Goal: Check status: Check status

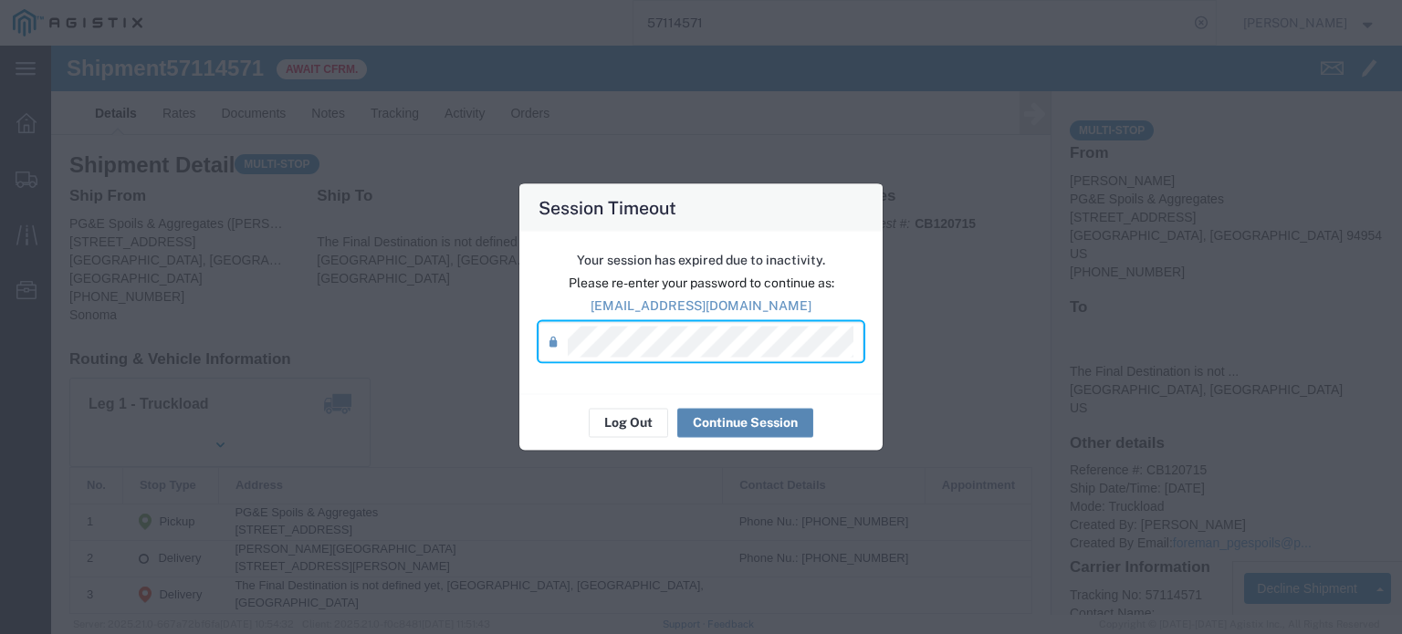
click at [737, 426] on button "Continue Session" at bounding box center [745, 422] width 136 height 29
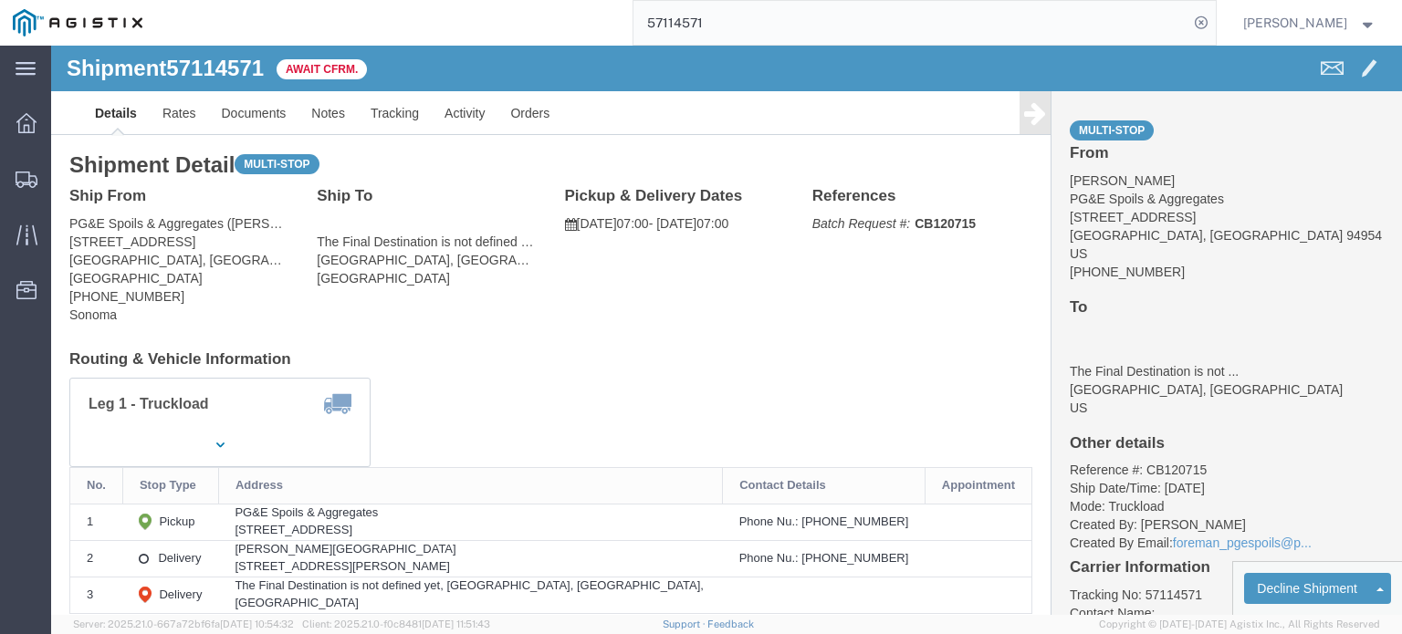
click at [716, 22] on input "57114571" at bounding box center [910, 23] width 555 height 44
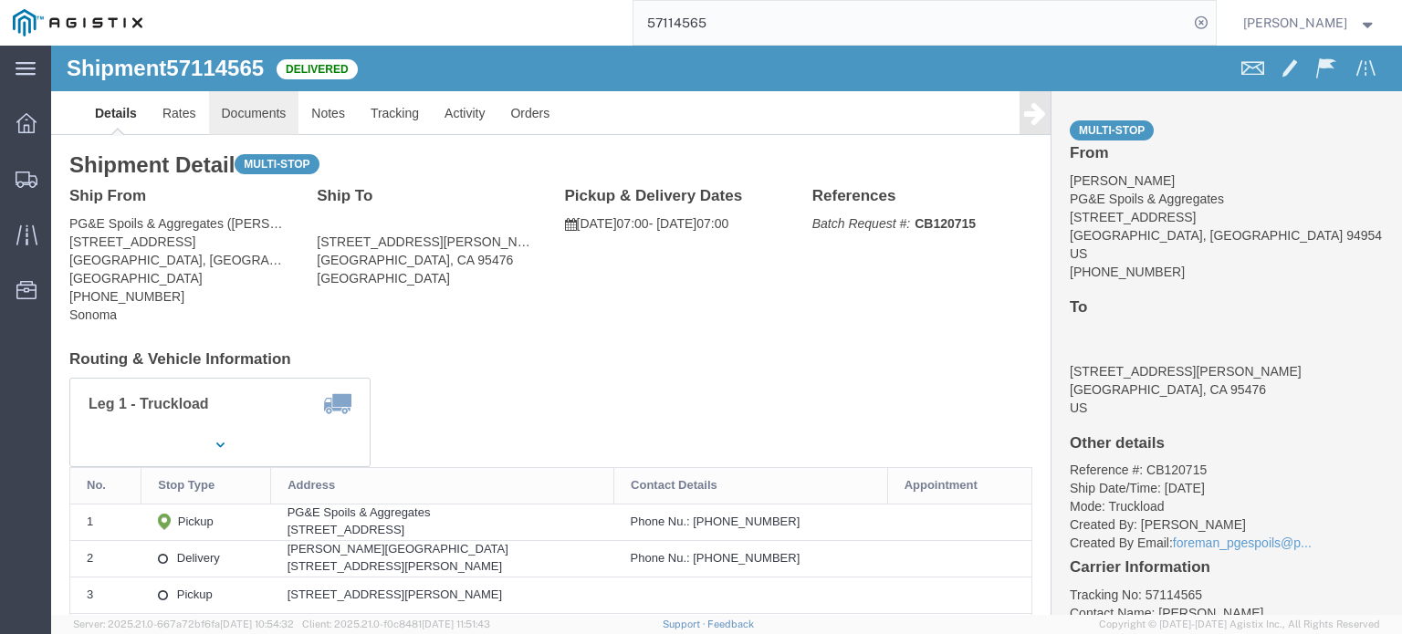
click link "Documents"
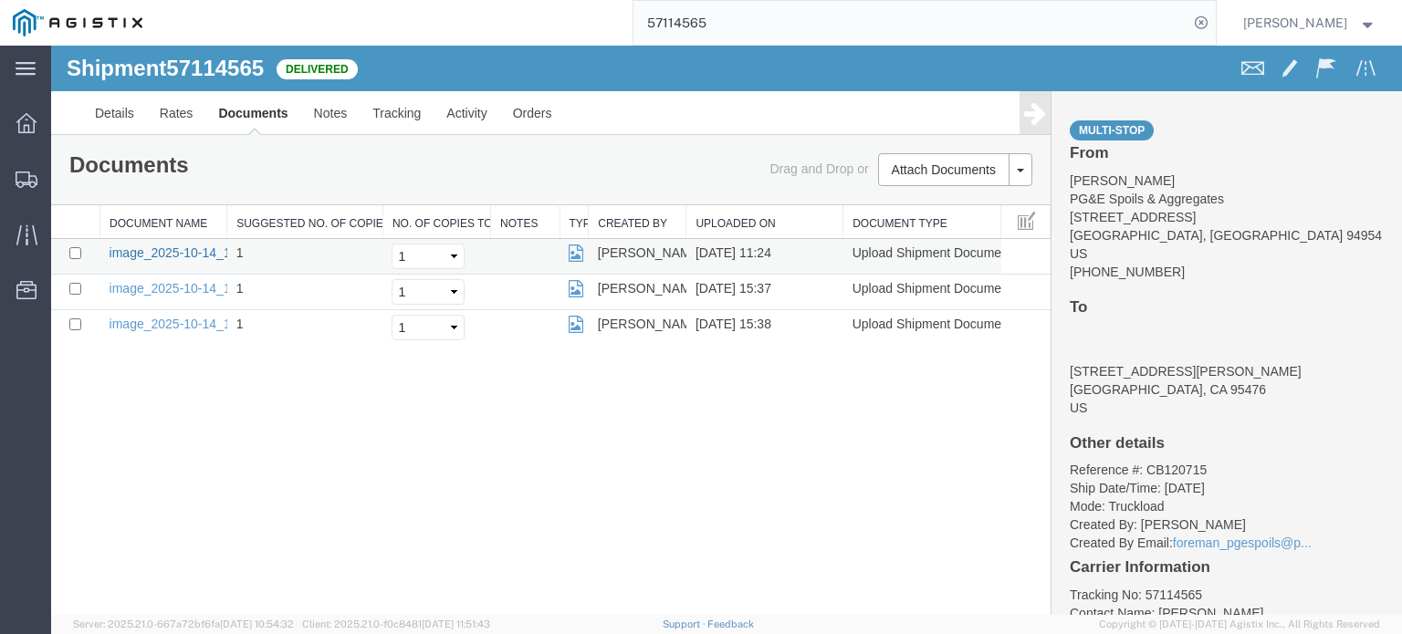
click at [173, 246] on link "image_2025-10-14_11_24_45.jpg" at bounding box center [206, 253] width 192 height 15
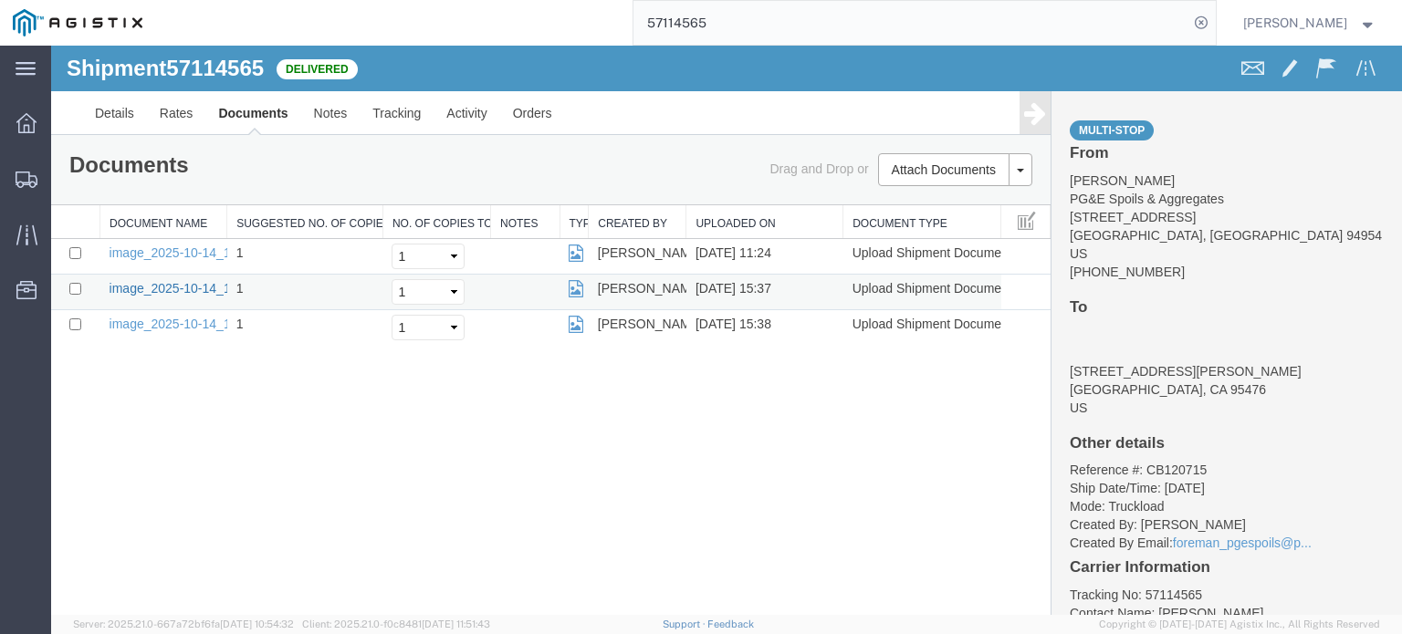
click at [201, 293] on link "image_2025-10-14_15_37_25.jpg" at bounding box center [206, 288] width 192 height 15
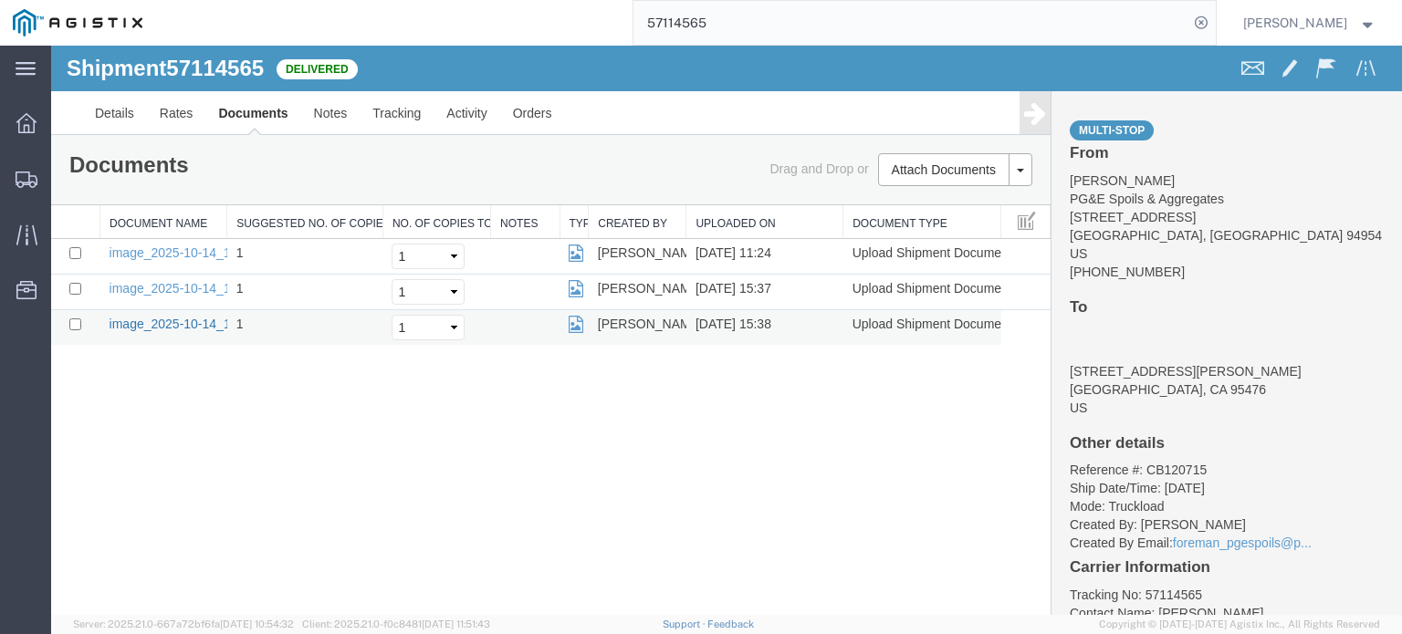
click at [183, 321] on link "image_2025-10-14_15_38_24.jpg" at bounding box center [206, 324] width 192 height 15
click at [400, 111] on link "Tracking" at bounding box center [397, 113] width 74 height 44
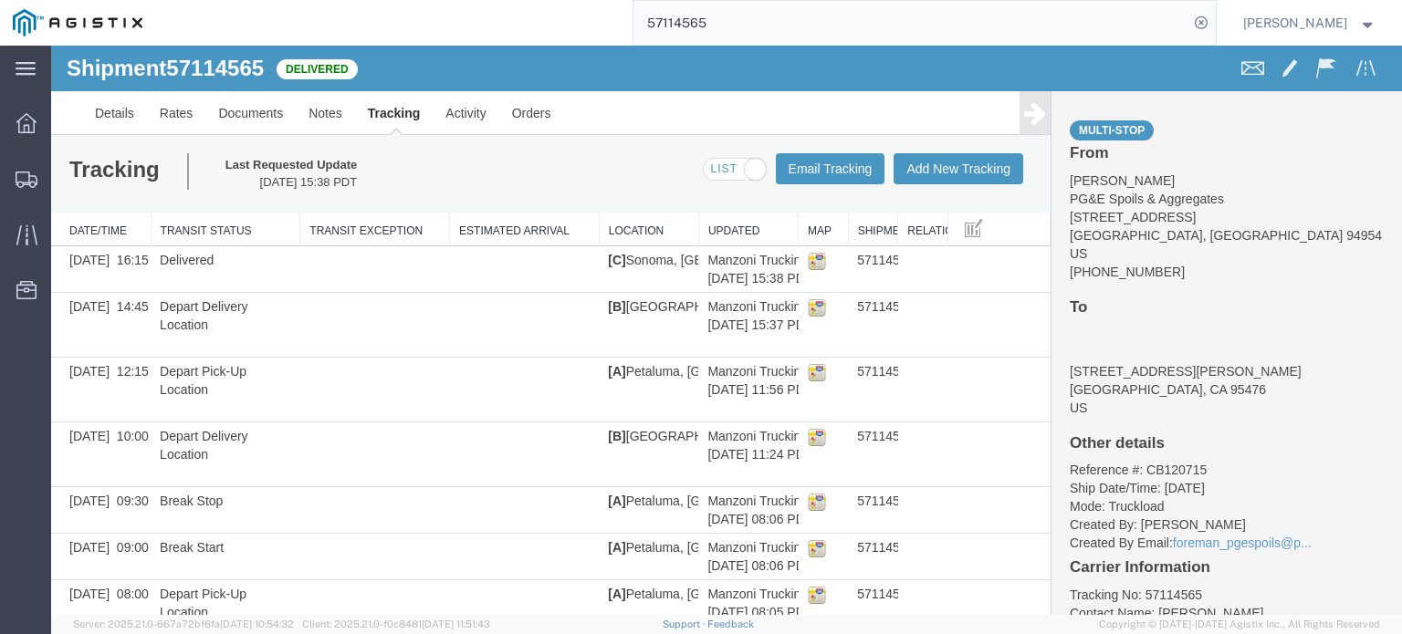
click at [1024, 112] on icon at bounding box center [1035, 113] width 22 height 26
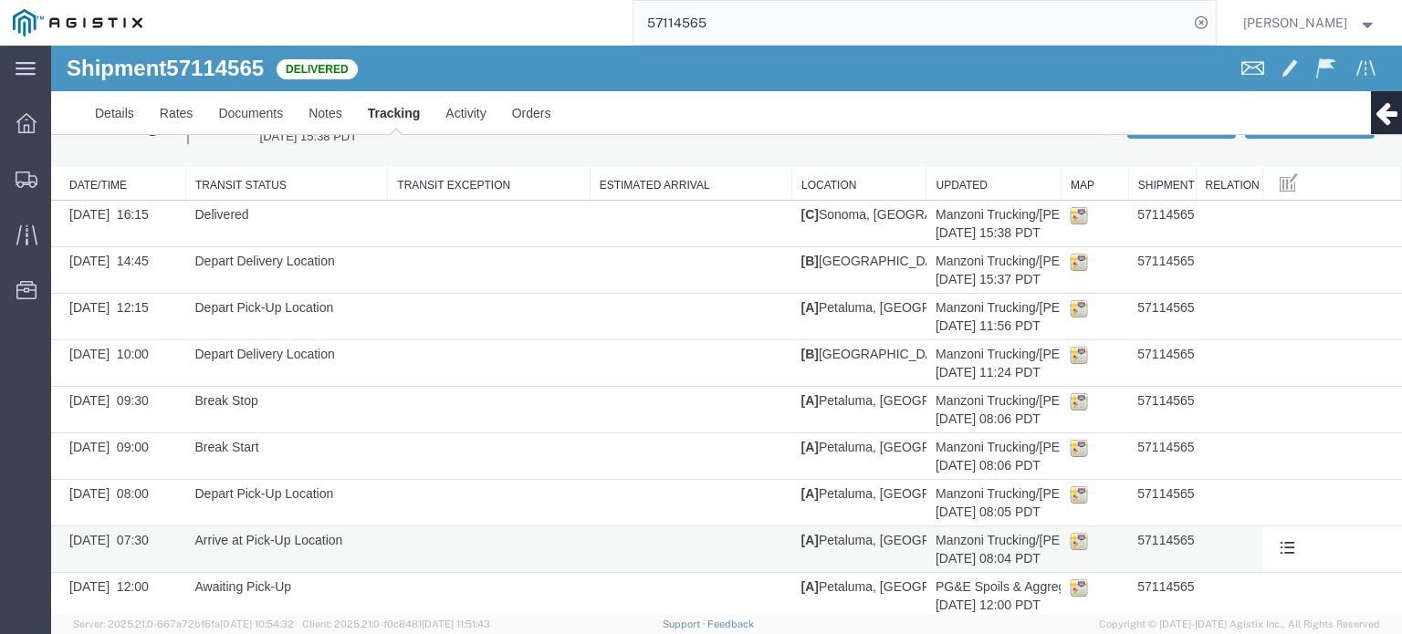
scroll to position [67, 0]
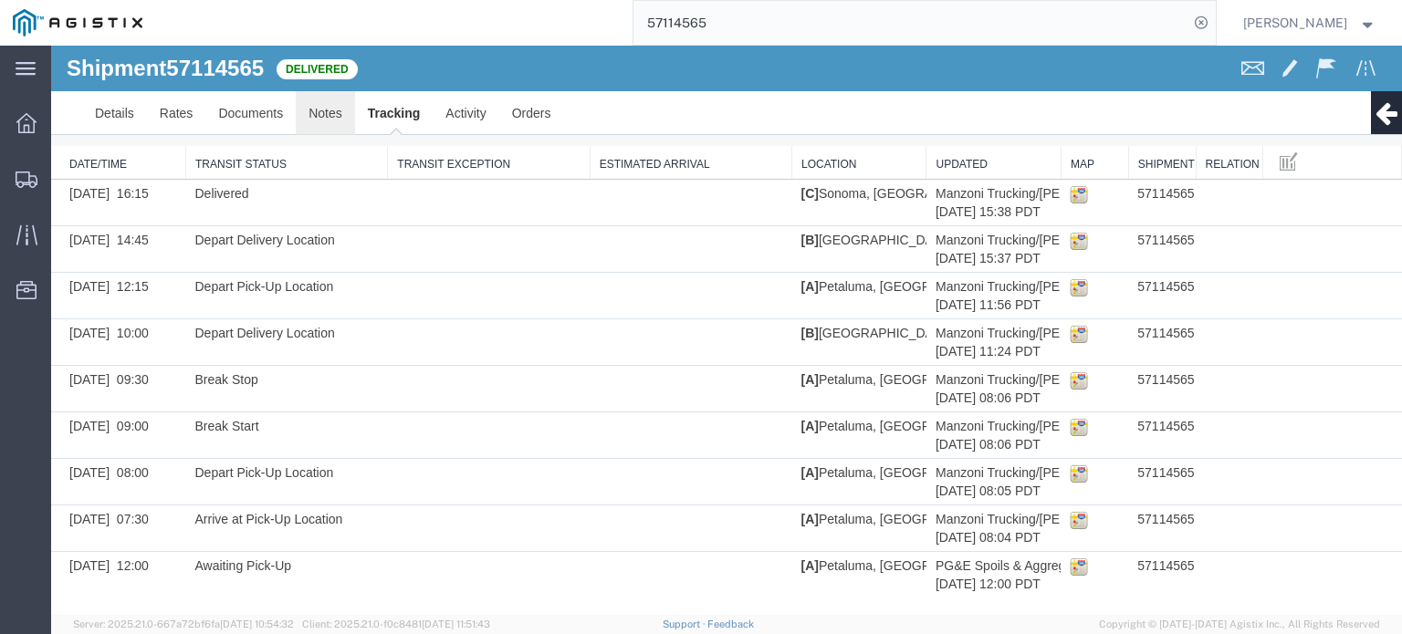
click at [340, 108] on link "Notes" at bounding box center [325, 113] width 59 height 44
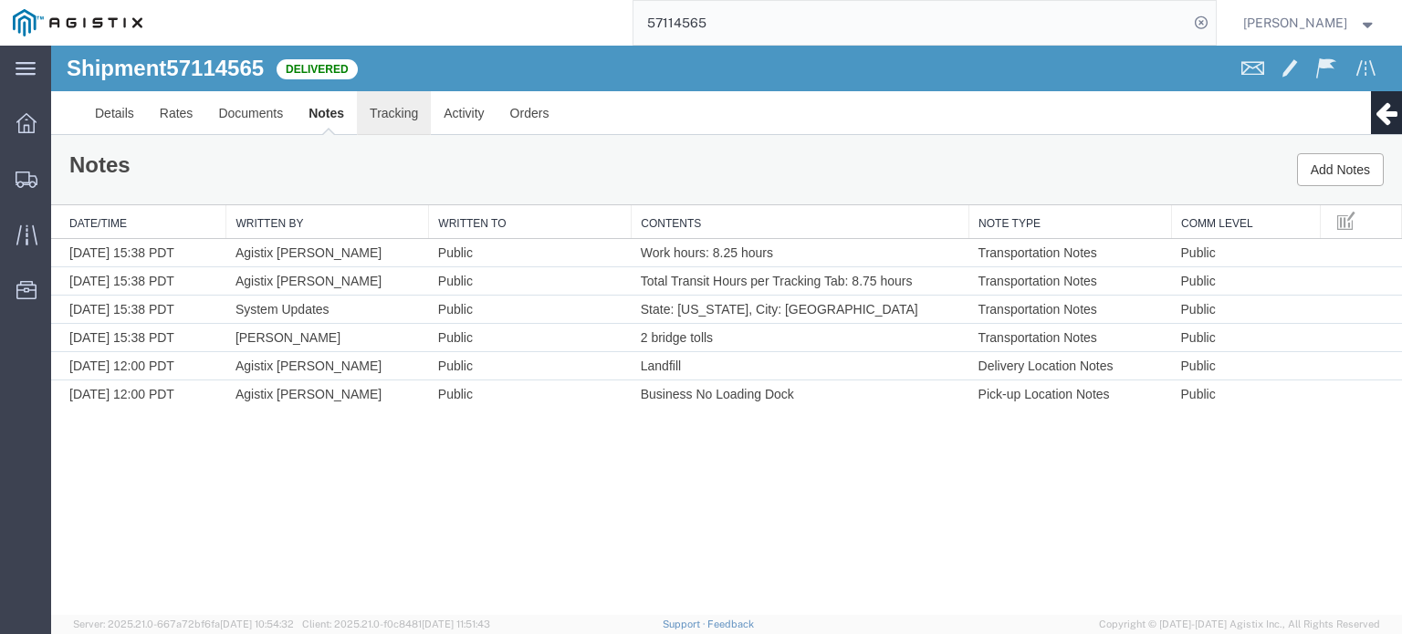
click at [402, 120] on link "Tracking" at bounding box center [394, 113] width 74 height 44
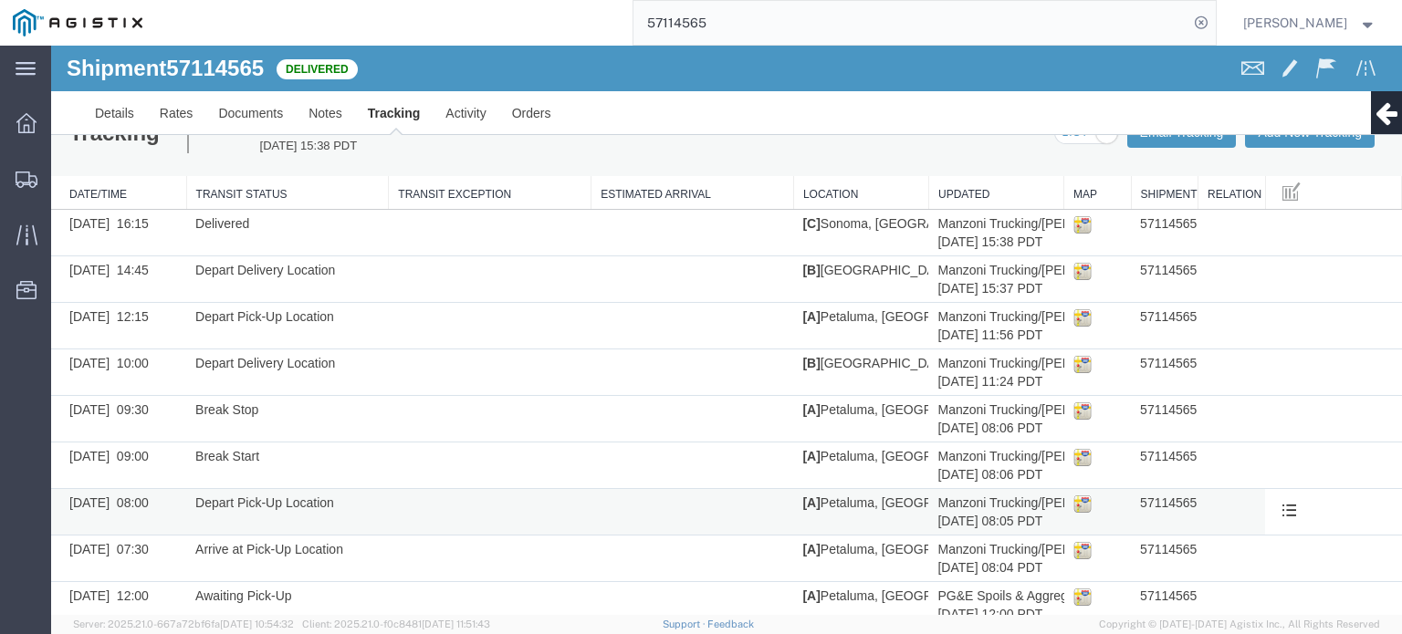
scroll to position [67, 0]
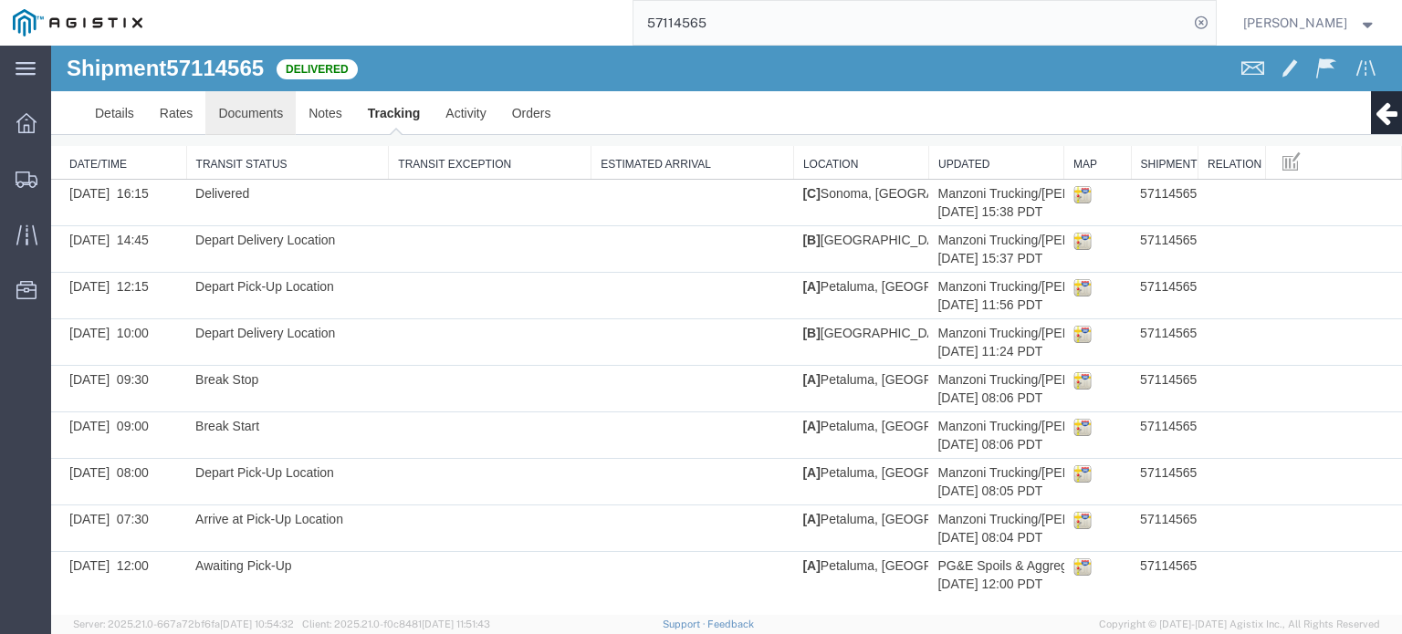
click at [262, 105] on link "Documents" at bounding box center [250, 113] width 90 height 44
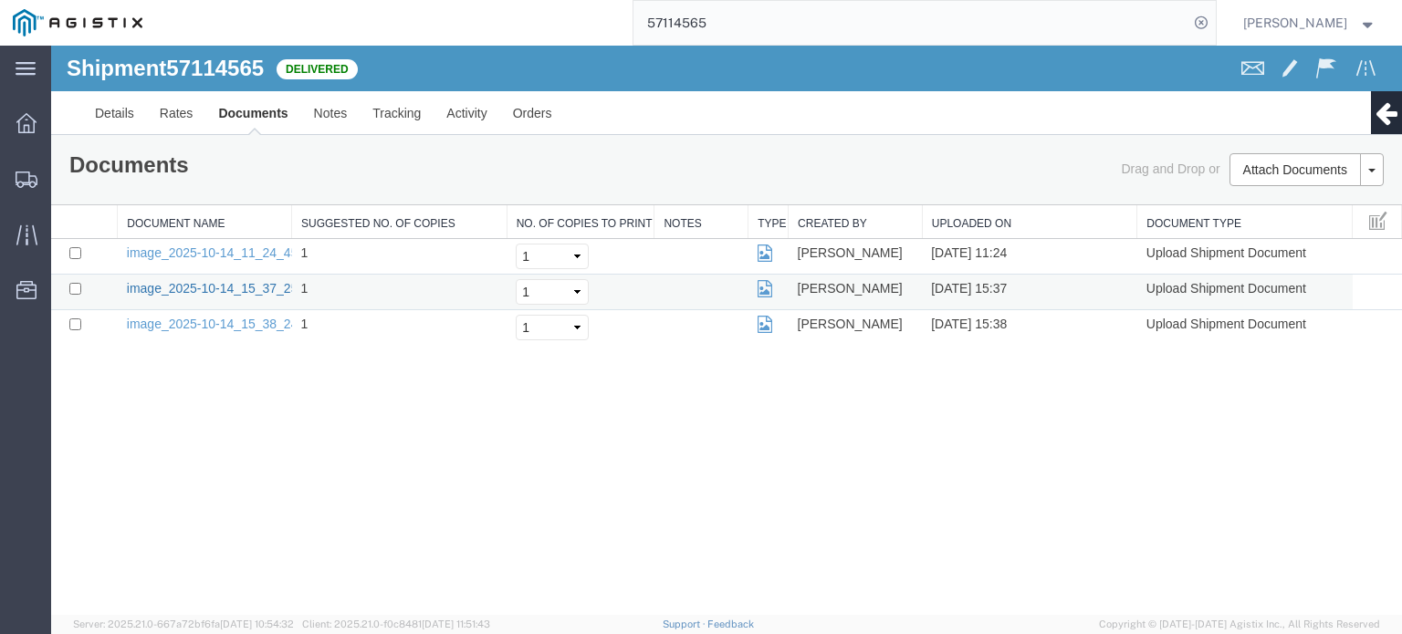
click at [217, 288] on link "image_2025-10-14_15_37_25.jpg" at bounding box center [223, 288] width 192 height 15
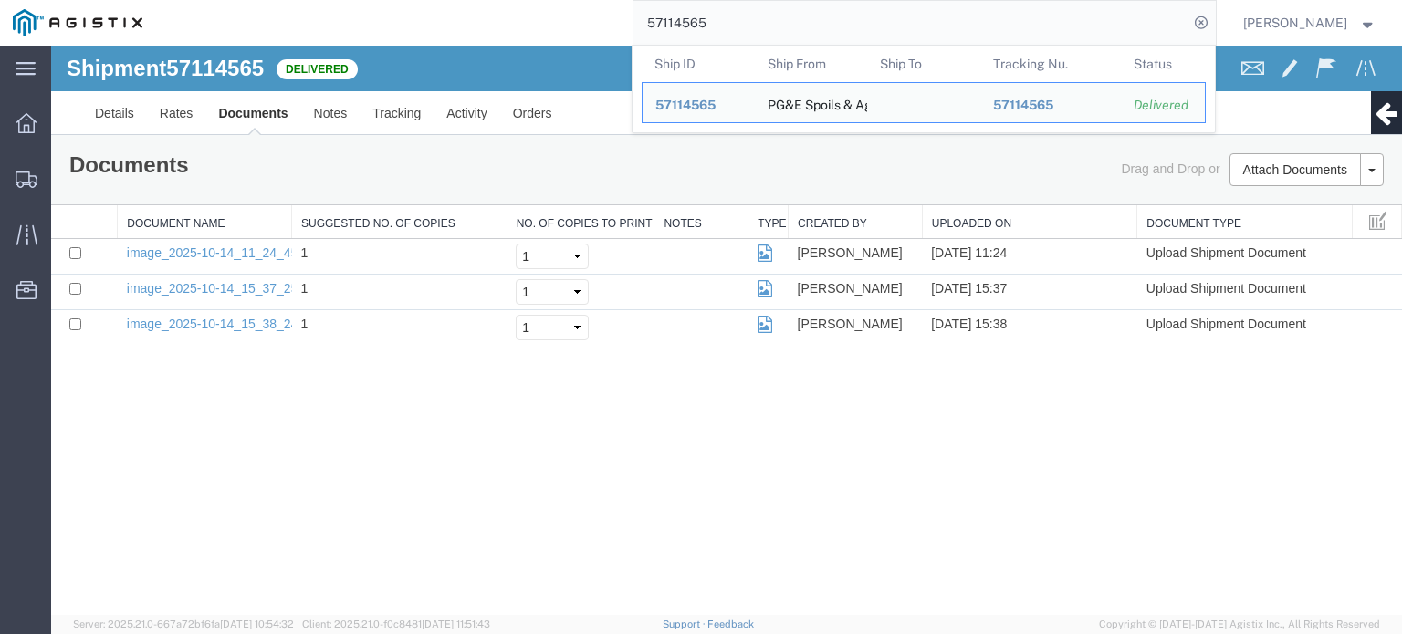
drag, startPoint x: 719, startPoint y: 20, endPoint x: 697, endPoint y: 17, distance: 22.1
click at [691, 30] on input "57114565" at bounding box center [910, 23] width 555 height 44
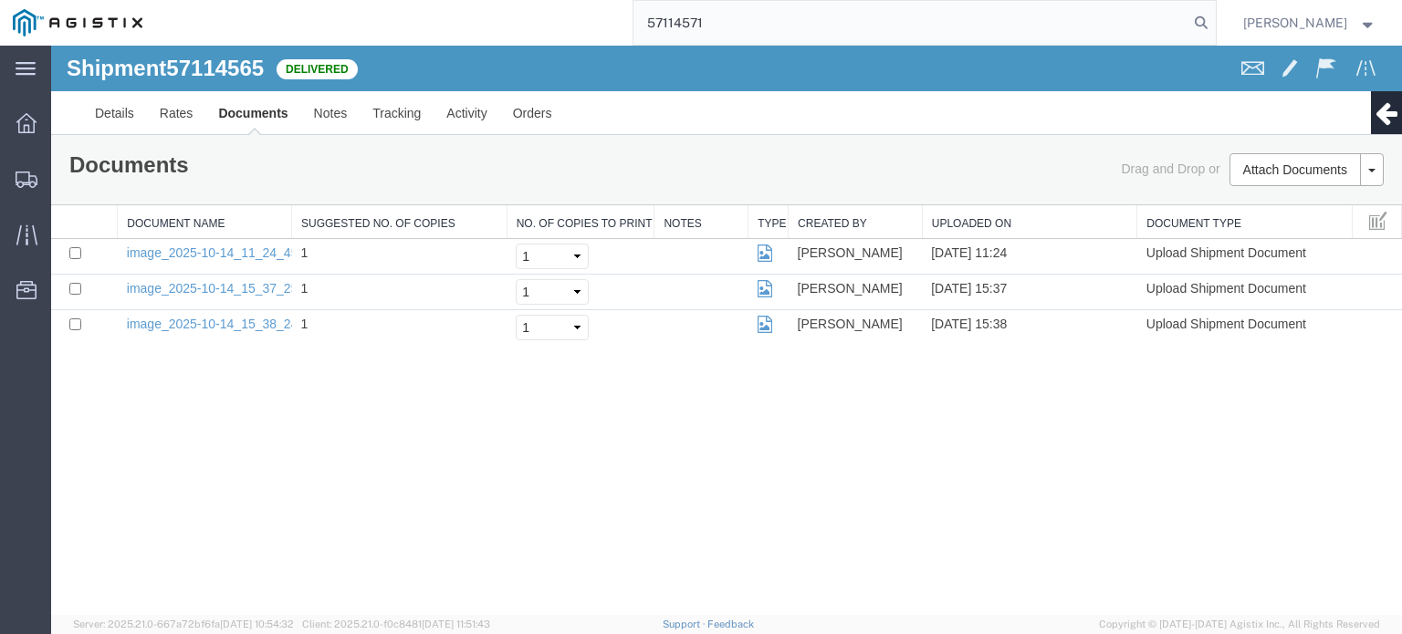
type input "57114571"
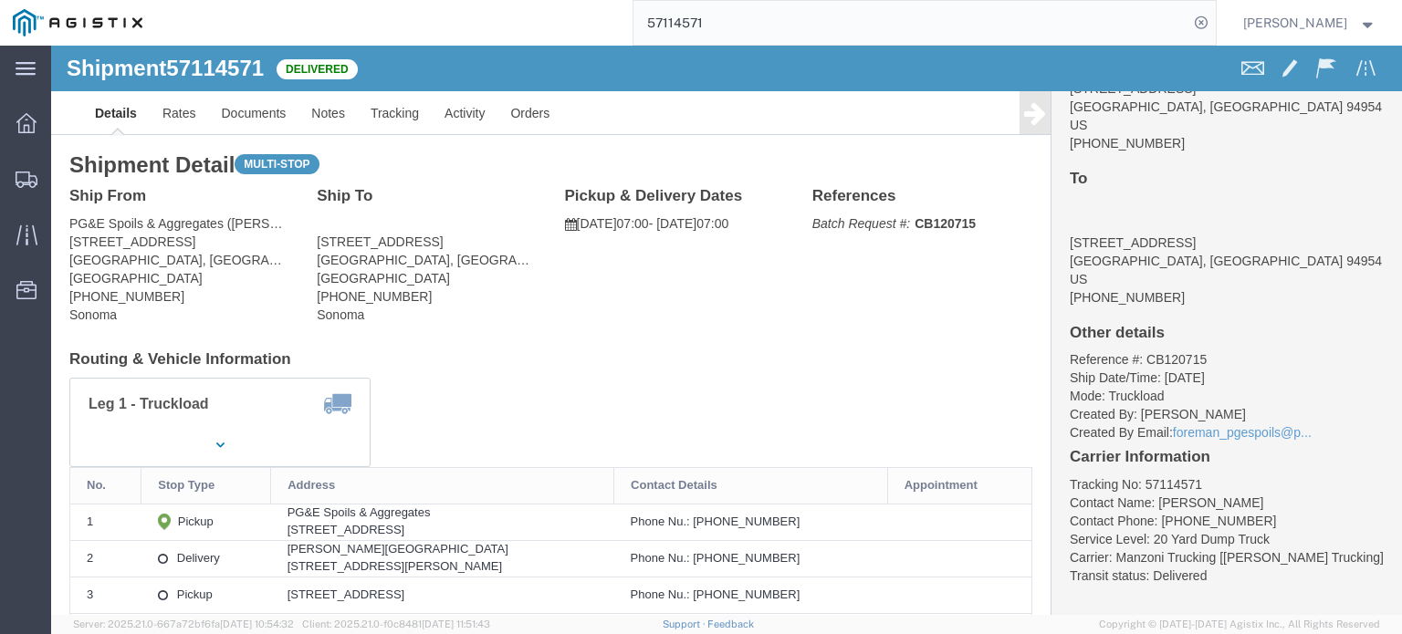
scroll to position [134, 0]
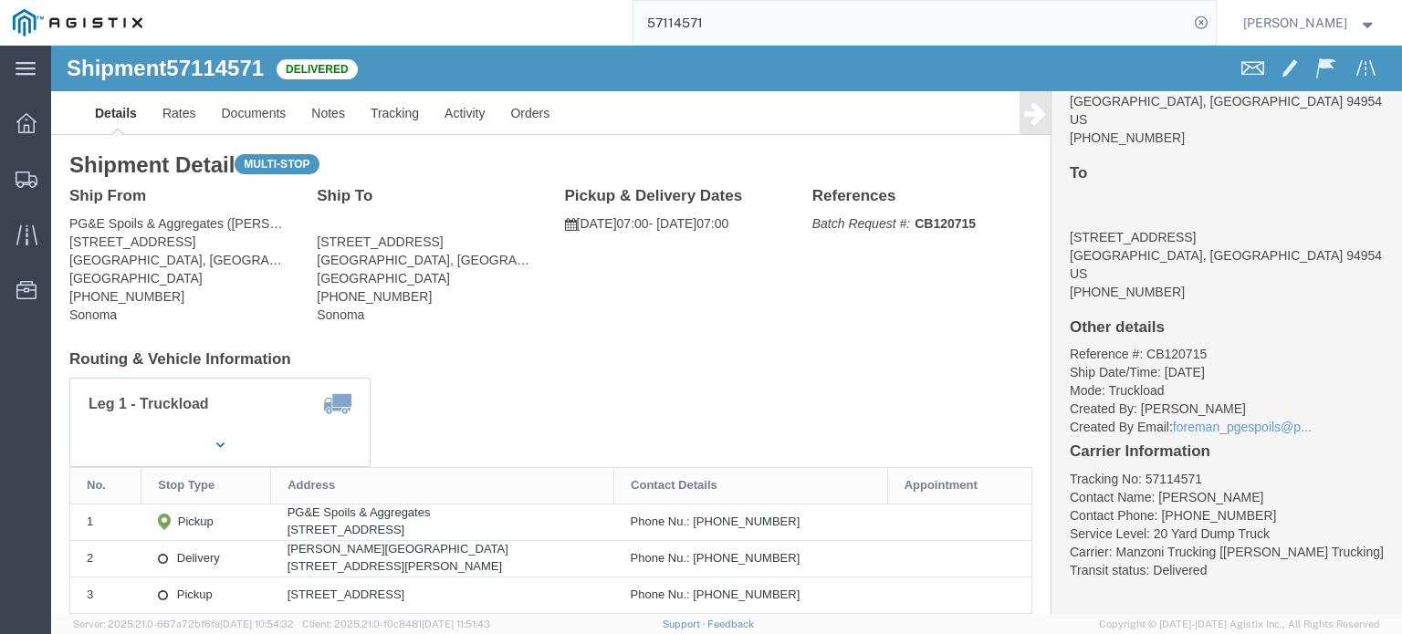
click icon
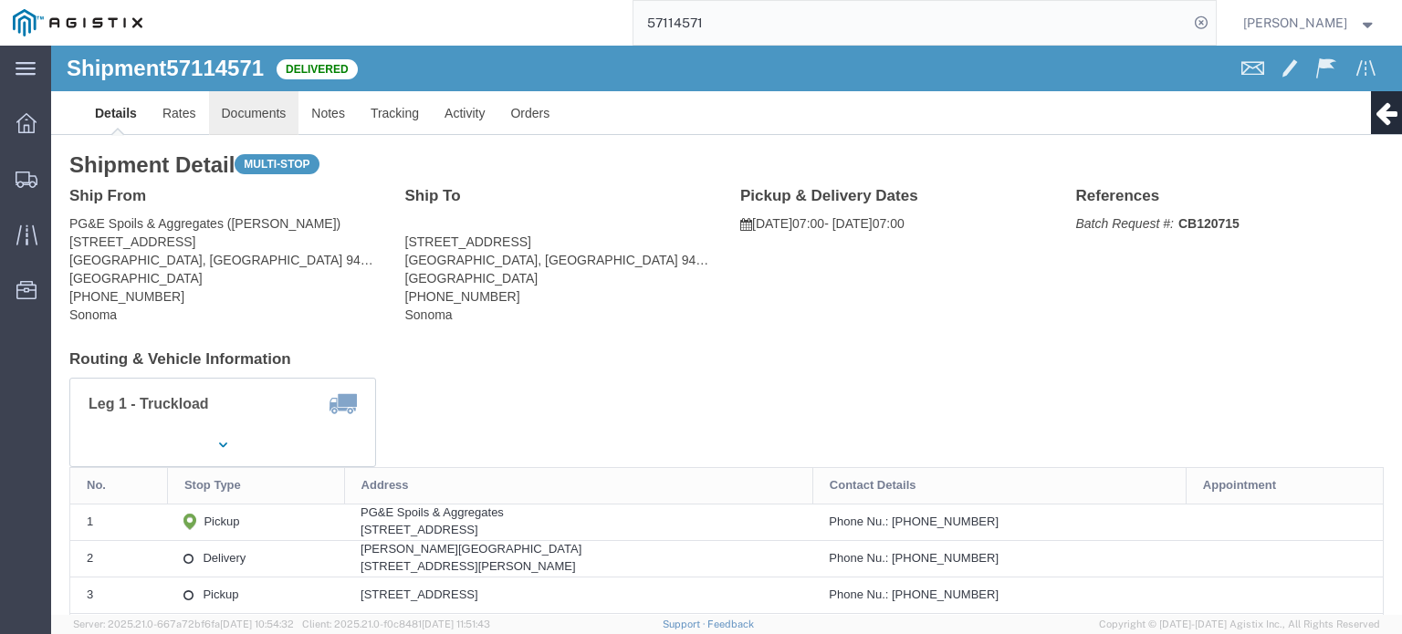
click link "Documents"
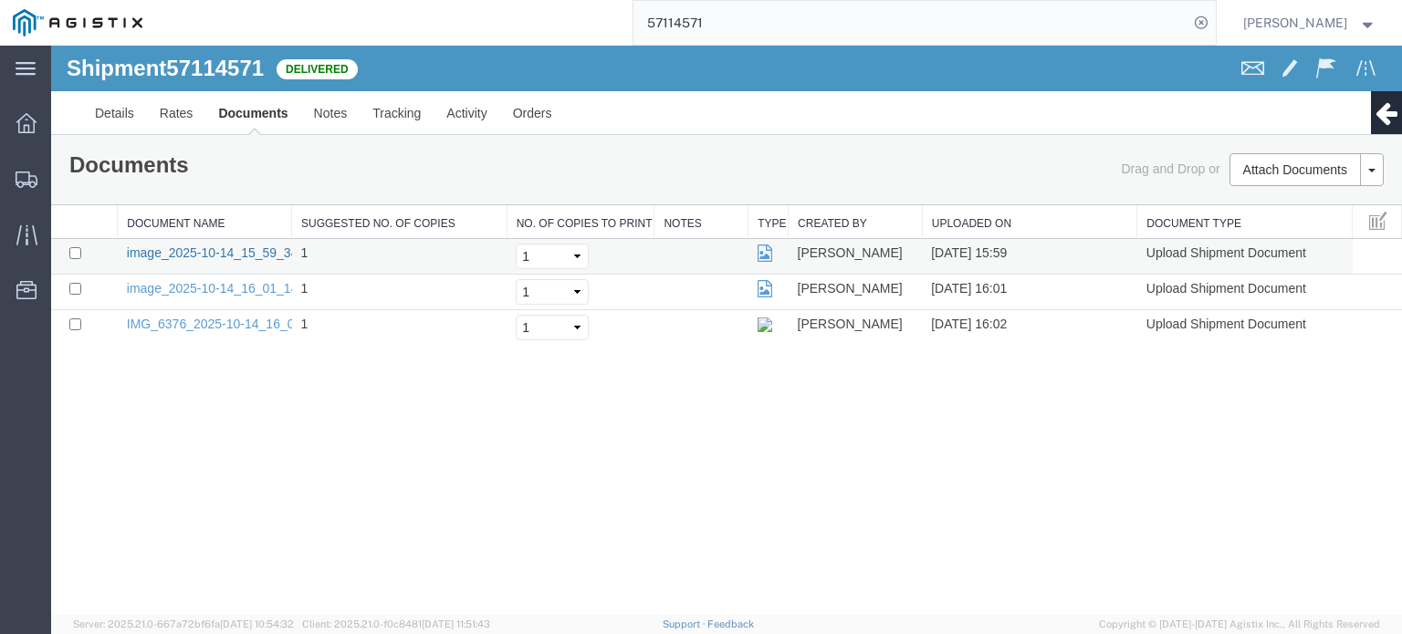
click at [261, 248] on link "image_2025-10-14_15_59_34.jpg" at bounding box center [223, 253] width 192 height 15
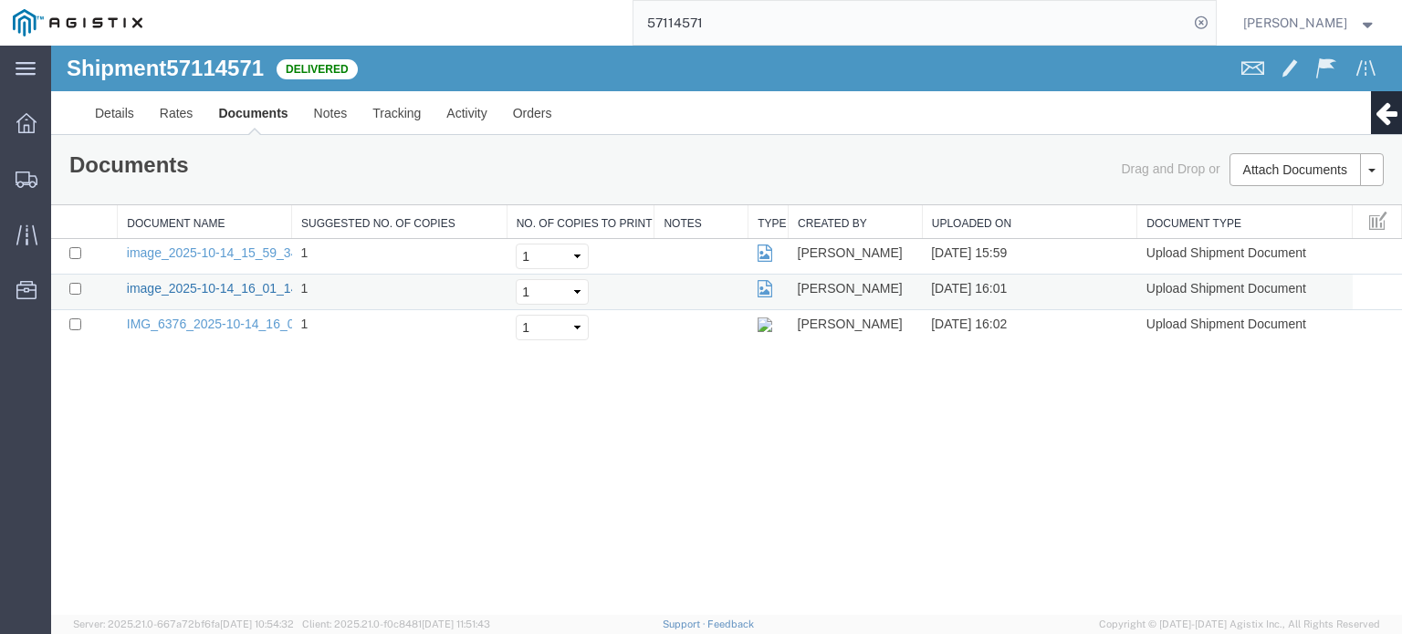
click at [270, 281] on link "image_2025-10-14_16_01_14.jpg" at bounding box center [223, 288] width 192 height 15
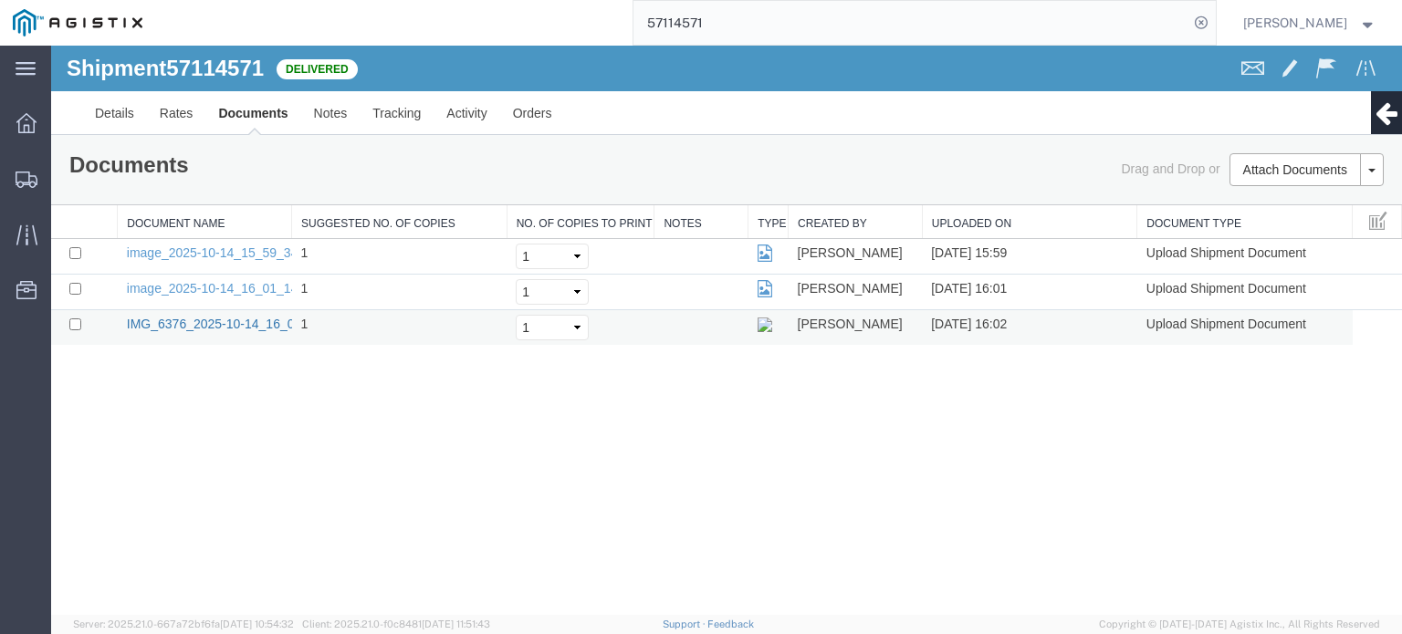
click at [261, 323] on link "IMG_6376_2025-10-14_16_02_29.jpeg" at bounding box center [239, 324] width 224 height 15
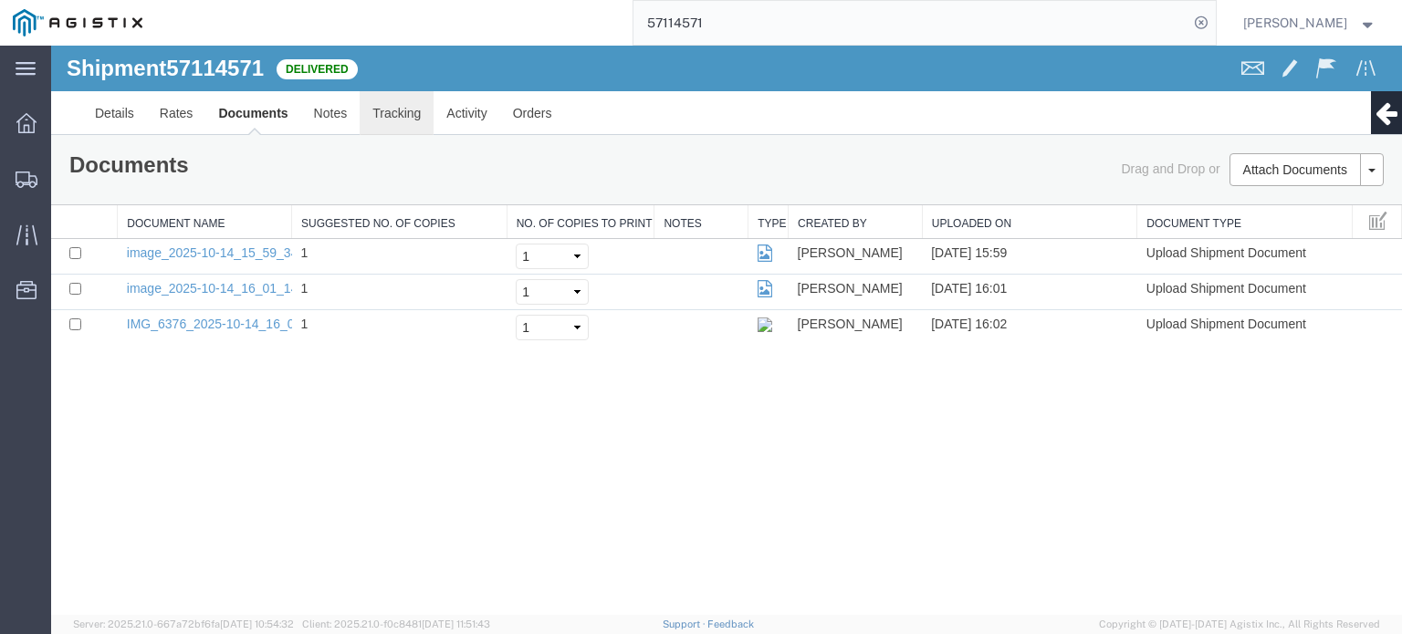
click at [399, 109] on link "Tracking" at bounding box center [397, 113] width 74 height 44
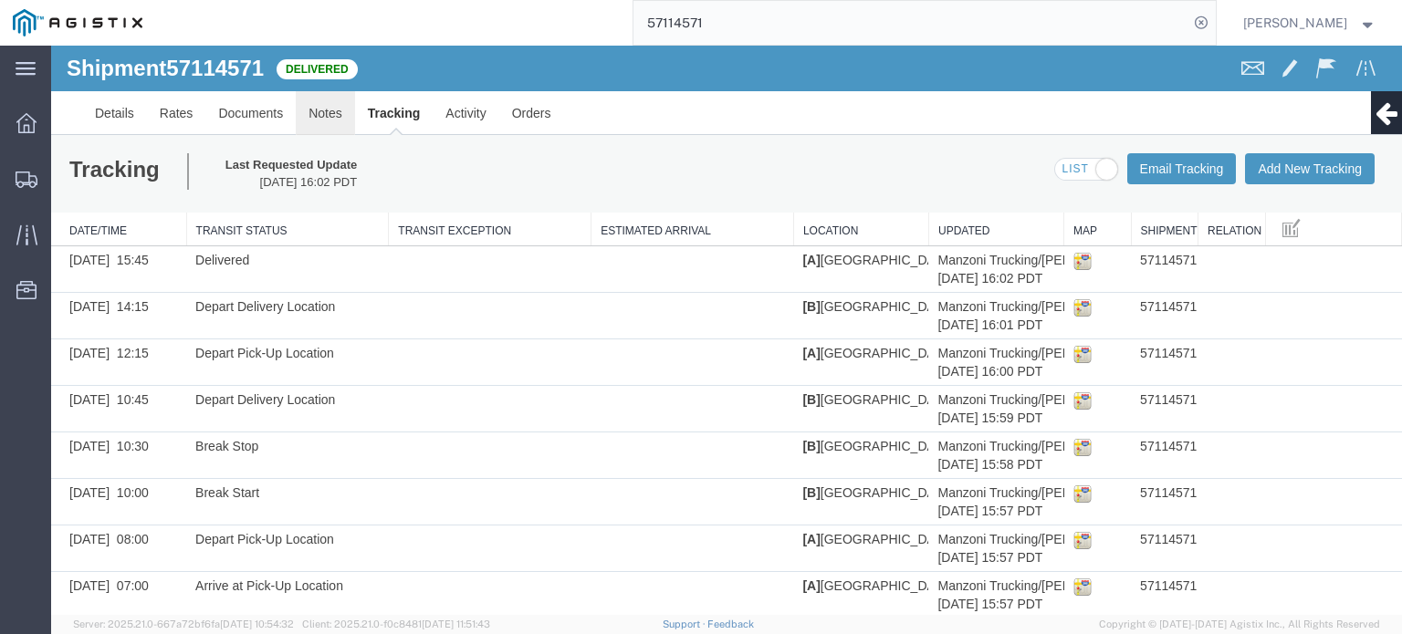
click at [328, 110] on link "Notes" at bounding box center [325, 113] width 59 height 44
